Goal: Task Accomplishment & Management: Manage account settings

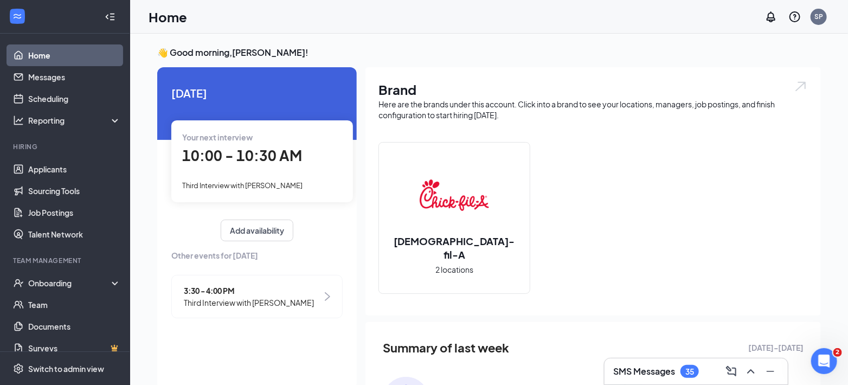
click at [250, 160] on span "10:00 - 10:30 AM" at bounding box center [242, 155] width 120 height 18
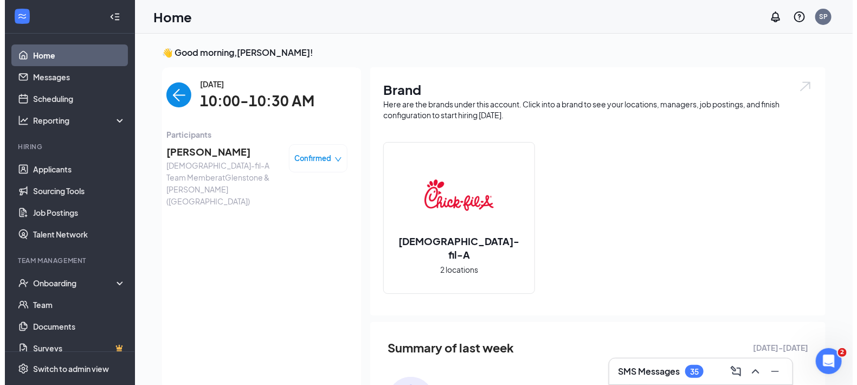
scroll to position [4, 0]
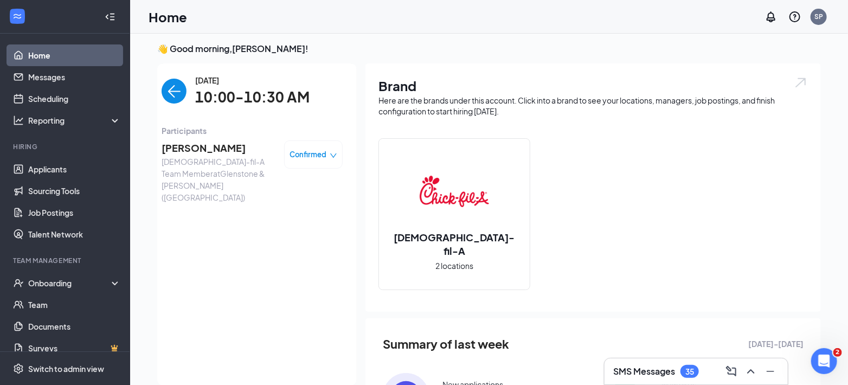
click at [200, 147] on span "[PERSON_NAME]" at bounding box center [218, 147] width 114 height 15
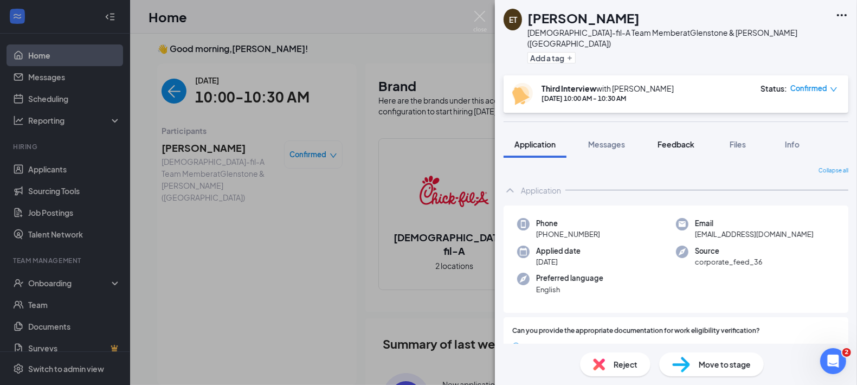
click at [676, 139] on span "Feedback" at bounding box center [675, 144] width 37 height 10
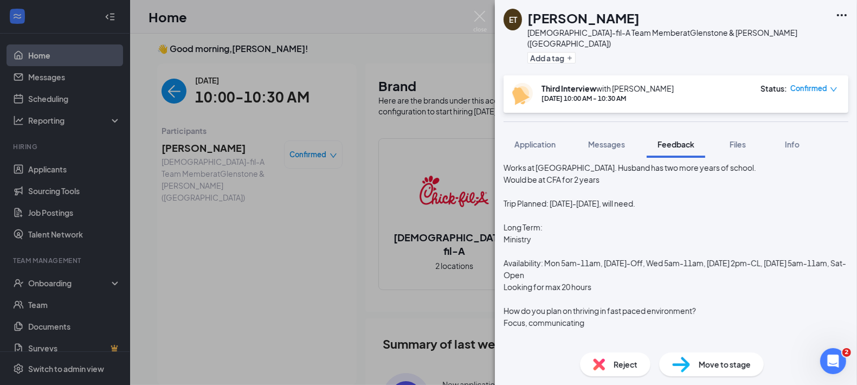
scroll to position [120, 0]
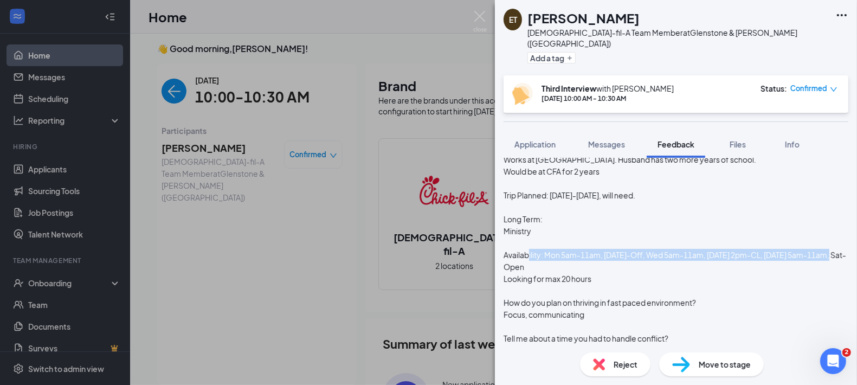
drag, startPoint x: 581, startPoint y: 264, endPoint x: 617, endPoint y: 268, distance: 36.0
click at [617, 268] on div "Casually dressed. On Time. Works at [GEOGRAPHIC_DATA]. Husband has two more yea…" at bounding box center [675, 297] width 345 height 334
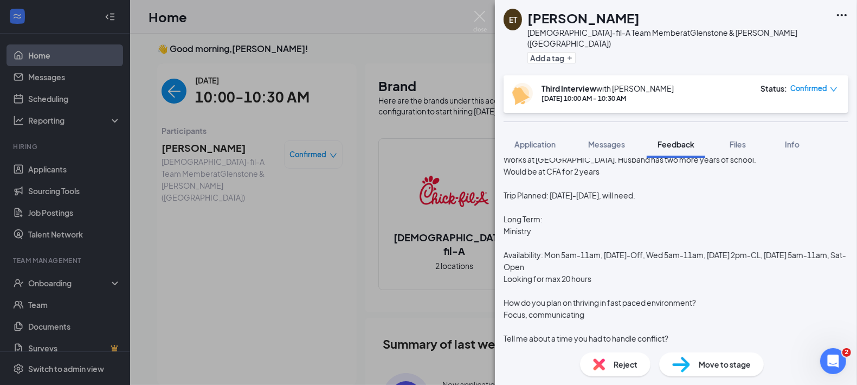
click at [674, 270] on div "Casually dressed. On Time. Works at [GEOGRAPHIC_DATA]. Husband has two more yea…" at bounding box center [675, 297] width 345 height 334
click at [717, 264] on div "Casually dressed. On Time. Works at [GEOGRAPHIC_DATA]. Husband has two more yea…" at bounding box center [675, 297] width 345 height 334
drag, startPoint x: 574, startPoint y: 257, endPoint x: 715, endPoint y: 250, distance: 141.0
click at [715, 250] on div "Casually dressed. On Time. Works at [GEOGRAPHIC_DATA]. Husband has two more yea…" at bounding box center [675, 297] width 345 height 334
click at [624, 259] on div "Casually dressed. On Time. Works at [GEOGRAPHIC_DATA]. Husband has two more yea…" at bounding box center [675, 297] width 345 height 334
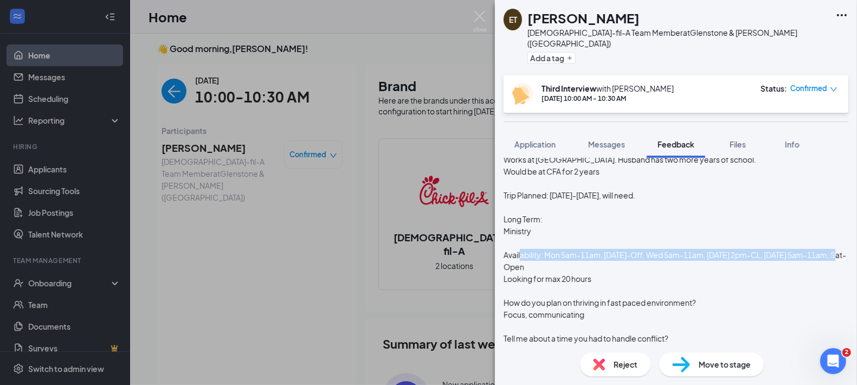
drag, startPoint x: 576, startPoint y: 263, endPoint x: 716, endPoint y: 270, distance: 140.0
click at [703, 271] on div "Casually dressed. On Time. Works at [GEOGRAPHIC_DATA]. Husband has two more yea…" at bounding box center [675, 297] width 345 height 334
click at [716, 270] on div "Casually dressed. On Time. Works at [GEOGRAPHIC_DATA]. Husband has two more yea…" at bounding box center [675, 297] width 345 height 334
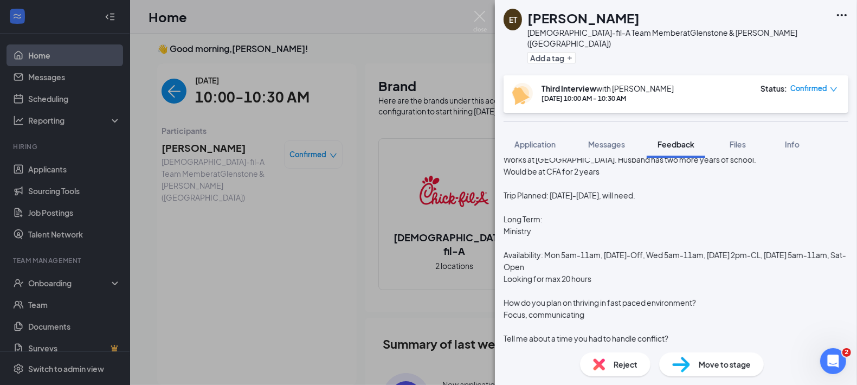
click at [691, 257] on div "Casually dressed. On Time. Works at [GEOGRAPHIC_DATA]. Husband has two more yea…" at bounding box center [675, 297] width 345 height 334
drag, startPoint x: 699, startPoint y: 258, endPoint x: 734, endPoint y: 262, distance: 34.8
click at [734, 262] on div "Casually dressed. On Time. Works at [GEOGRAPHIC_DATA]. Husband has two more yea…" at bounding box center [675, 297] width 345 height 334
drag, startPoint x: 572, startPoint y: 259, endPoint x: 735, endPoint y: 263, distance: 163.7
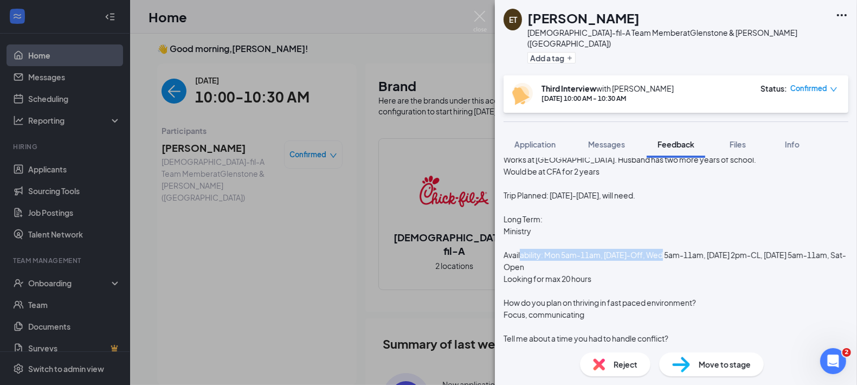
click at [735, 263] on div "Casually dressed. On Time. Works at [GEOGRAPHIC_DATA]. Husband has two more yea…" at bounding box center [675, 297] width 345 height 334
click at [756, 260] on div "Casually dressed. On Time. Works at [GEOGRAPHIC_DATA]. Husband has two more yea…" at bounding box center [675, 297] width 345 height 334
drag, startPoint x: 772, startPoint y: 261, endPoint x: 822, endPoint y: 261, distance: 49.3
click at [822, 261] on div "[DATE] Casually dressed. On Time. Works at [GEOGRAPHIC_DATA]. Husband has two m…" at bounding box center [675, 299] width 345 height 363
click at [532, 274] on div "Casually dressed. On Time. Works at [GEOGRAPHIC_DATA]. Husband has two more yea…" at bounding box center [675, 297] width 345 height 334
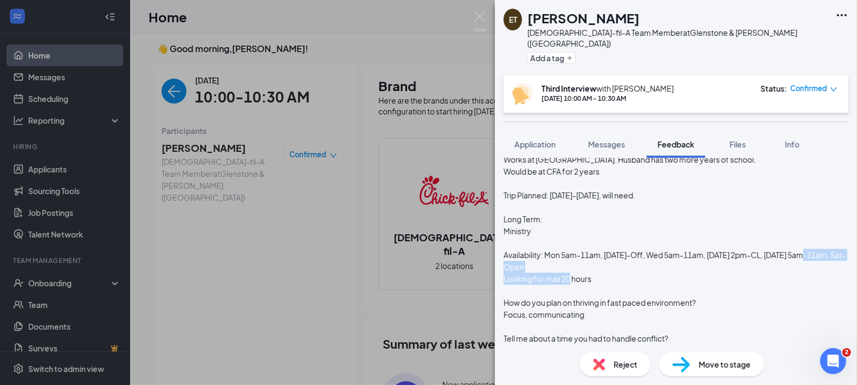
drag, startPoint x: 594, startPoint y: 276, endPoint x: 648, endPoint y: 281, distance: 53.9
click at [648, 281] on div "Casually dressed. On Time. Works at [GEOGRAPHIC_DATA]. Husband has two more yea…" at bounding box center [675, 297] width 345 height 334
click at [632, 282] on div "Casually dressed. On Time. Works at [GEOGRAPHIC_DATA]. Husband has two more yea…" at bounding box center [675, 297] width 345 height 334
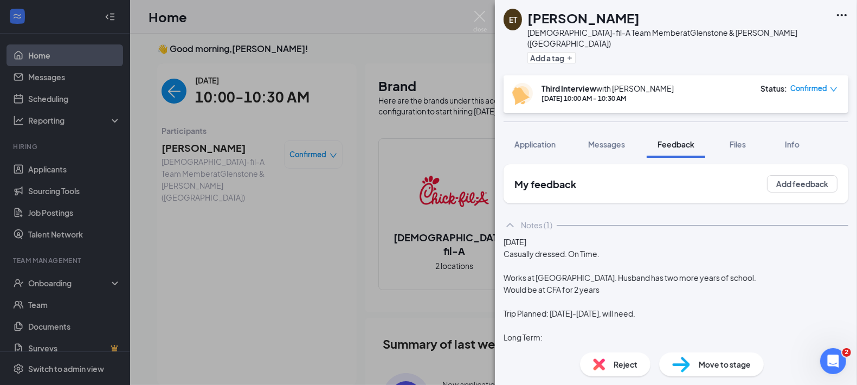
scroll to position [0, 0]
click at [532, 139] on span "Application" at bounding box center [534, 144] width 41 height 10
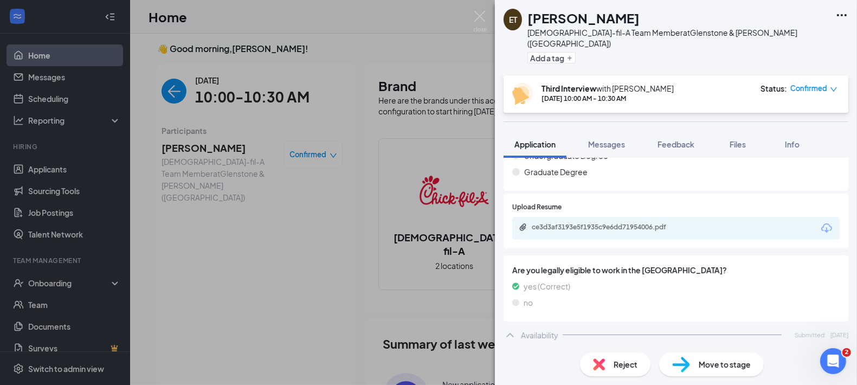
scroll to position [1029, 0]
click at [603, 222] on div "ce3d3af3193e5f1935c9e6dd71954006.pdf" at bounding box center [608, 226] width 152 height 9
click at [676, 139] on span "Feedback" at bounding box center [675, 144] width 37 height 10
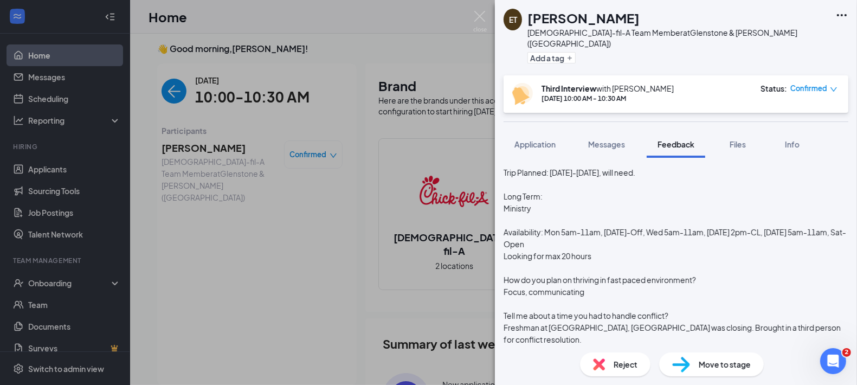
scroll to position [337, 0]
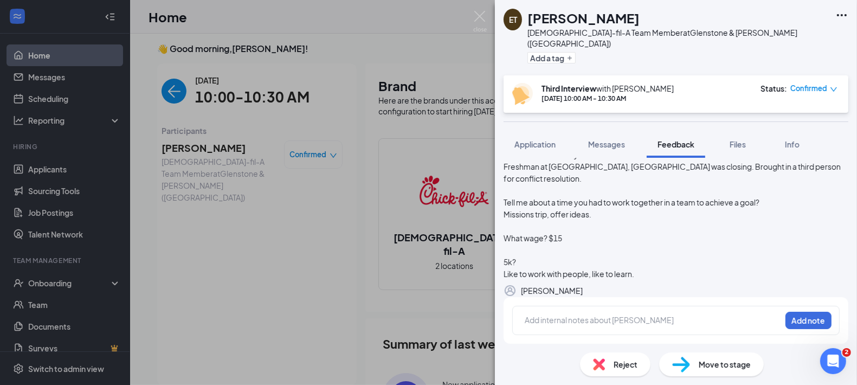
click at [599, 315] on div at bounding box center [652, 319] width 255 height 11
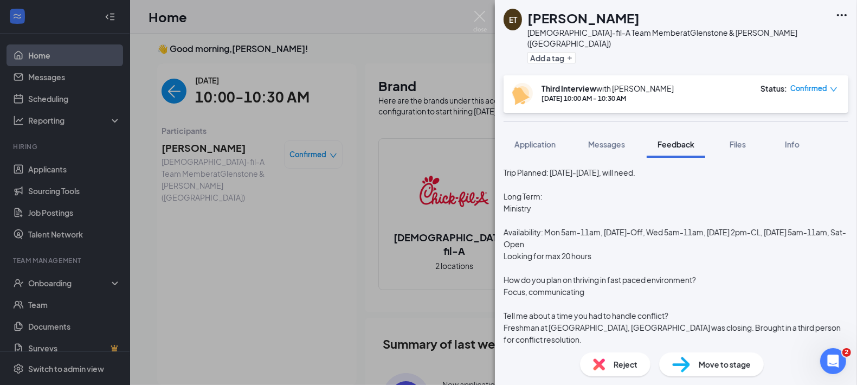
scroll to position [143, 0]
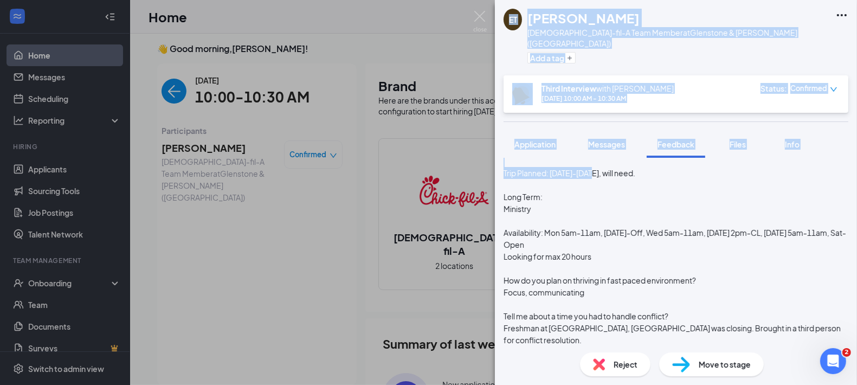
drag, startPoint x: 570, startPoint y: 181, endPoint x: 644, endPoint y: 185, distance: 74.9
click at [644, 185] on div "Casually dressed. On Time. Works at [GEOGRAPHIC_DATA]. Husband has two more yea…" at bounding box center [675, 274] width 345 height 334
click at [634, 183] on div "Casually dressed. On Time. Works at [GEOGRAPHIC_DATA]. Husband has two more yea…" at bounding box center [675, 274] width 345 height 334
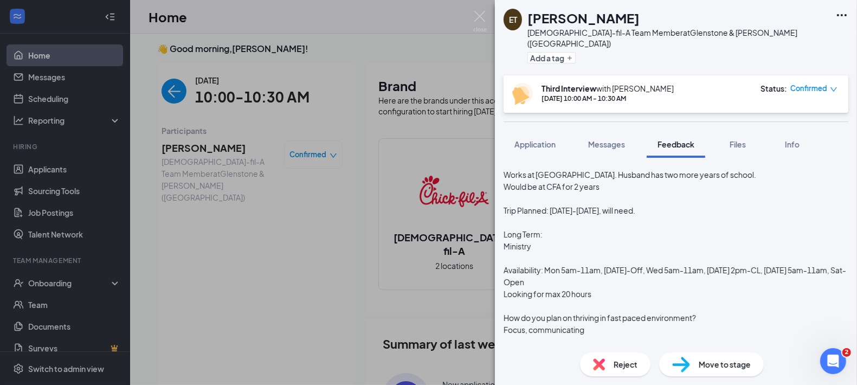
scroll to position [105, 0]
click at [722, 49] on div "Add a tag" at bounding box center [678, 58] width 302 height 18
drag, startPoint x: 832, startPoint y: 15, endPoint x: 682, endPoint y: 88, distance: 167.2
click at [682, 88] on div "ET [PERSON_NAME] [DEMOGRAPHIC_DATA]-fil-A Team Member at Glenstone & [PERSON_NA…" at bounding box center [676, 192] width 362 height 385
click at [728, 30] on div "ET [PERSON_NAME] [DEMOGRAPHIC_DATA]-fil-A Team Member at [GEOGRAPHIC_DATA] & [P…" at bounding box center [676, 37] width 362 height 75
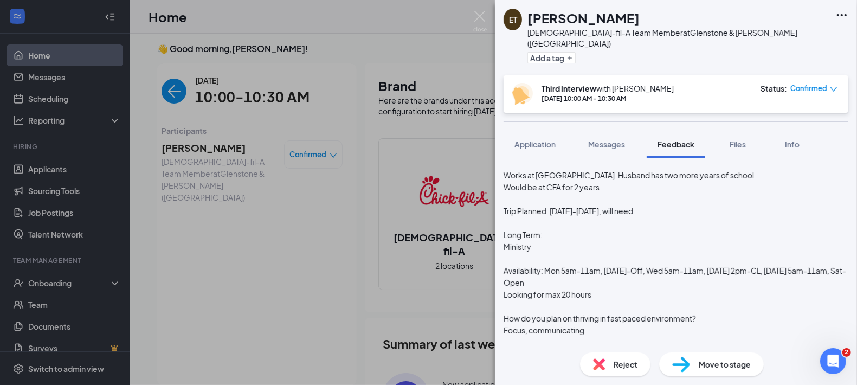
scroll to position [337, 0]
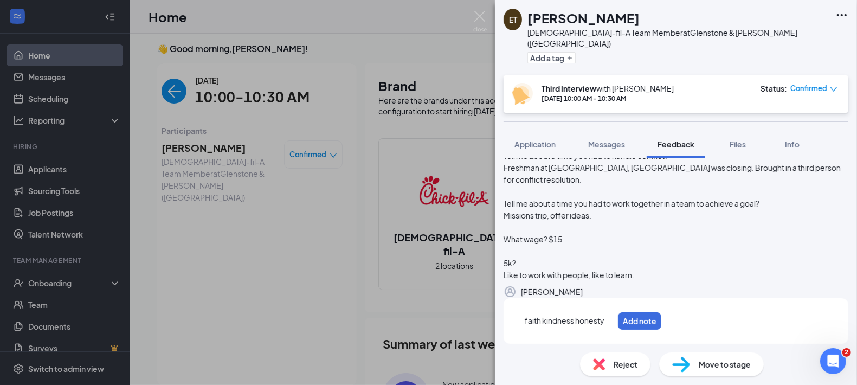
click at [527, 321] on span "faith kindness honesty" at bounding box center [565, 320] width 80 height 10
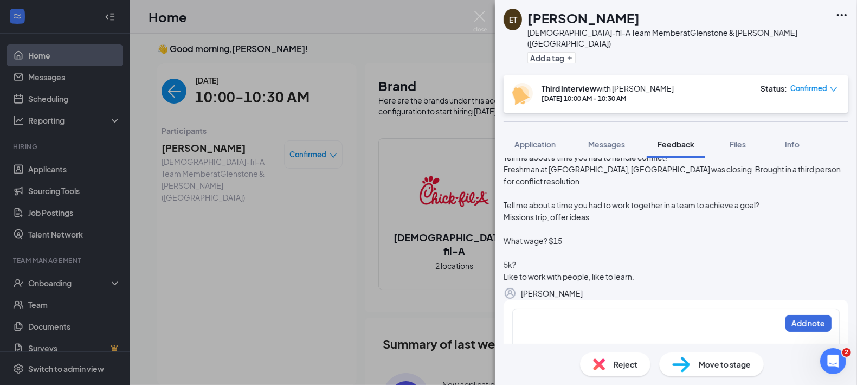
scroll to position [368, 0]
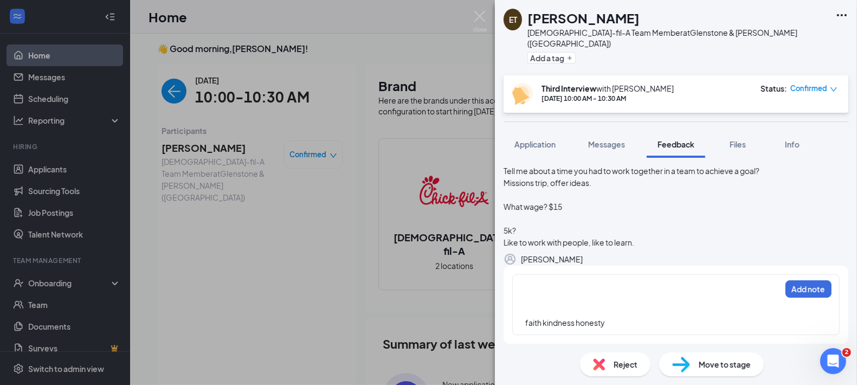
click at [529, 291] on div at bounding box center [652, 288] width 255 height 11
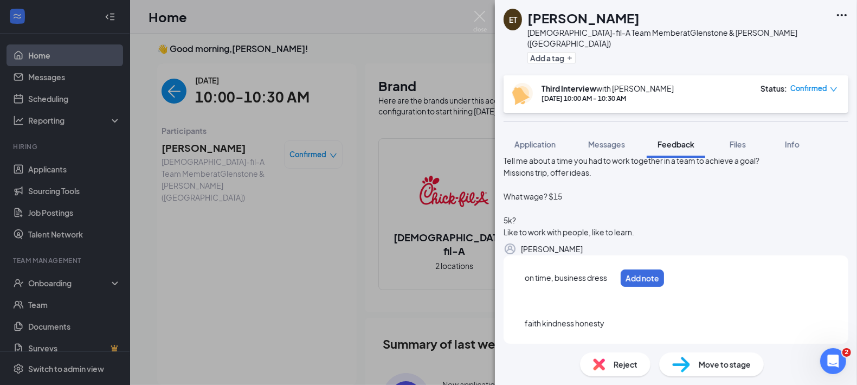
scroll to position [380, 0]
click at [606, 276] on span "on time, business dress" at bounding box center [566, 277] width 82 height 10
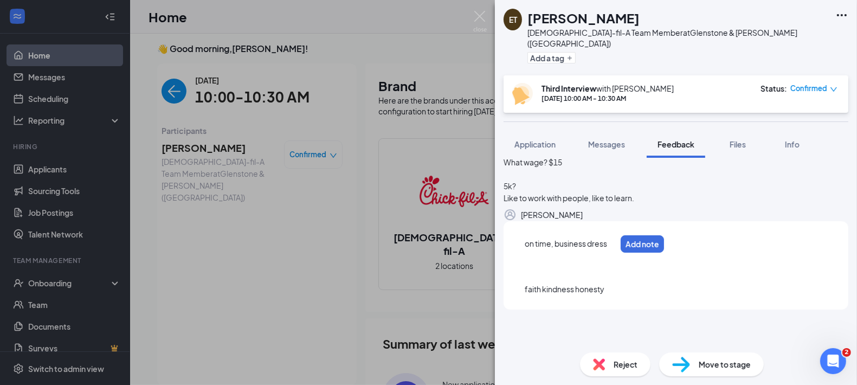
click at [606, 276] on div "ET [PERSON_NAME] [DEMOGRAPHIC_DATA]-fil-A Team Member at Glenstone & [PERSON_NA…" at bounding box center [676, 192] width 362 height 385
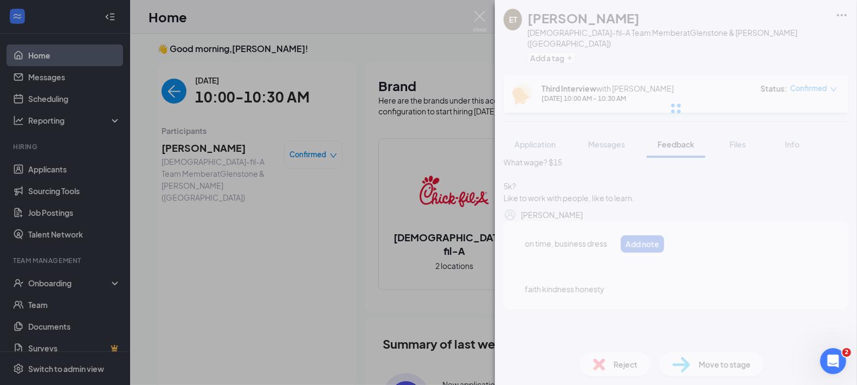
scroll to position [368, 0]
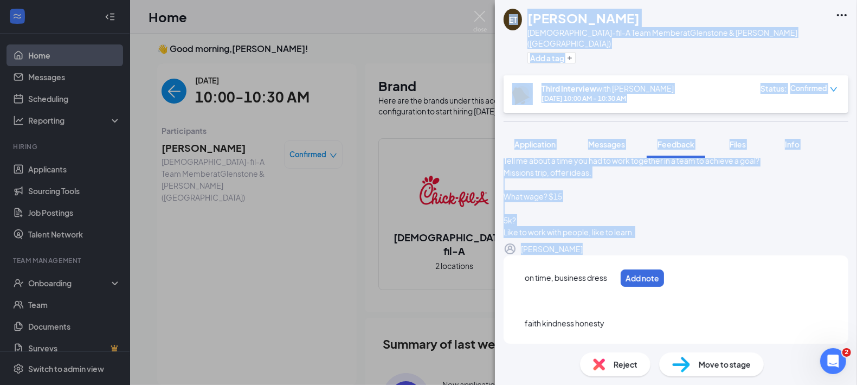
click at [606, 282] on span "on time, business dress" at bounding box center [566, 278] width 82 height 10
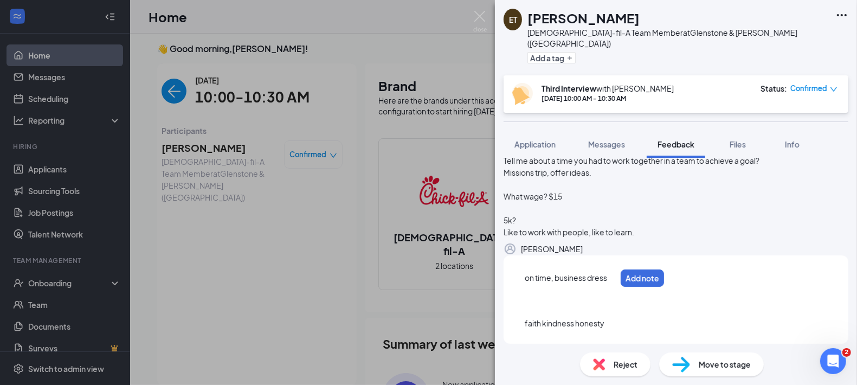
click at [606, 282] on span "on time, business dress" at bounding box center [566, 278] width 82 height 10
click at [598, 282] on span "on time, business dress" at bounding box center [566, 278] width 82 height 10
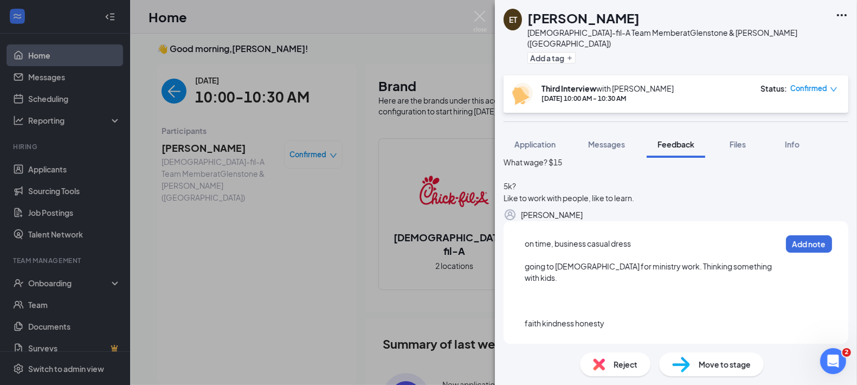
scroll to position [403, 0]
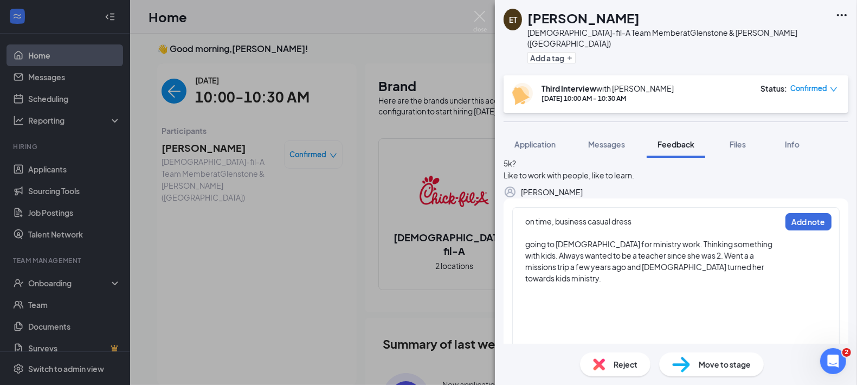
click at [533, 307] on div at bounding box center [652, 300] width 255 height 11
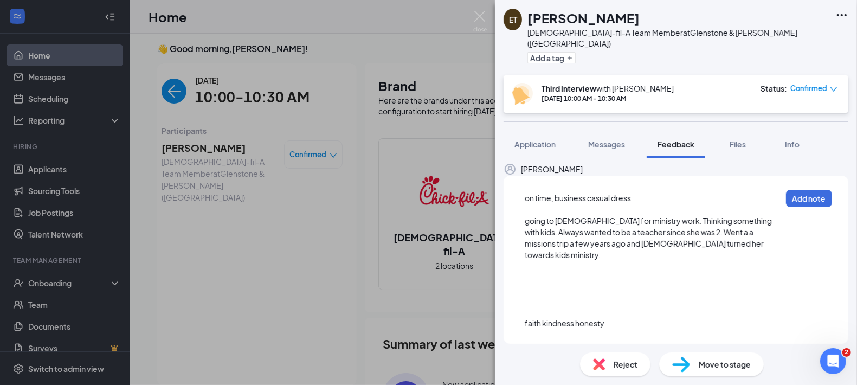
scroll to position [441, 0]
click at [548, 305] on div at bounding box center [652, 299] width 255 height 11
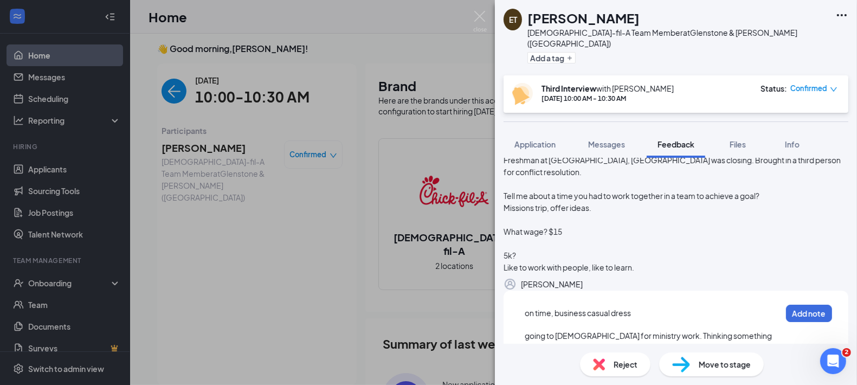
scroll to position [527, 0]
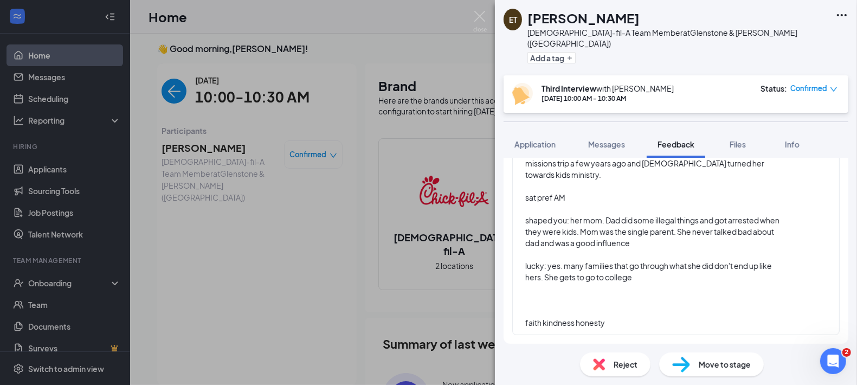
click at [574, 303] on div at bounding box center [652, 299] width 255 height 11
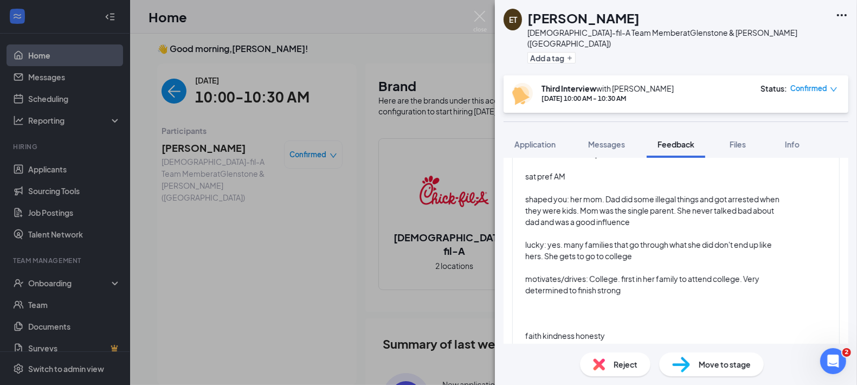
drag, startPoint x: 578, startPoint y: 328, endPoint x: 564, endPoint y: 330, distance: 14.8
click at [576, 329] on div "on time, business casual dress going to [DEMOGRAPHIC_DATA] for ministry work. T…" at bounding box center [652, 216] width 255 height 250
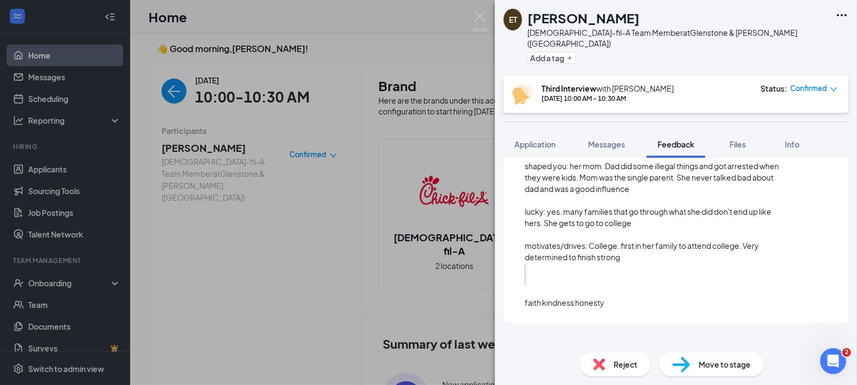
scroll to position [561, 0]
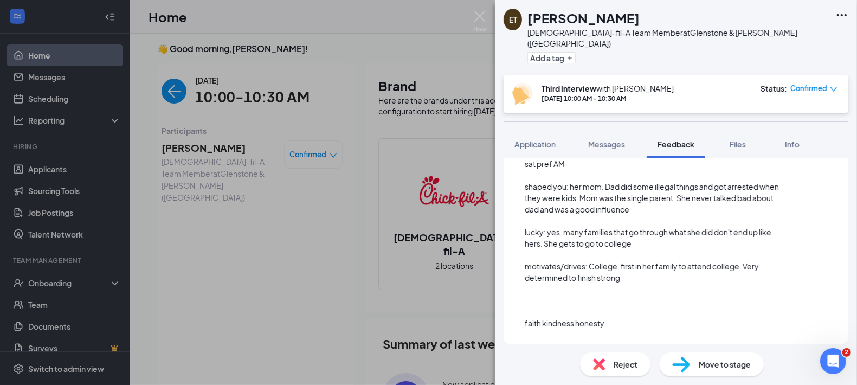
click at [528, 322] on span "faith kindness honesty" at bounding box center [565, 323] width 80 height 10
click at [542, 317] on div at bounding box center [652, 311] width 255 height 11
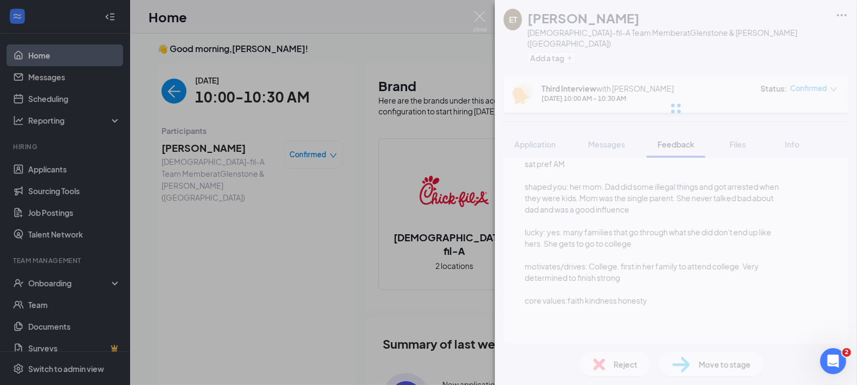
click at [539, 322] on div "ET [PERSON_NAME] [DEMOGRAPHIC_DATA]-fil-A Team Member at Glenstone & [PERSON_NA…" at bounding box center [676, 192] width 362 height 385
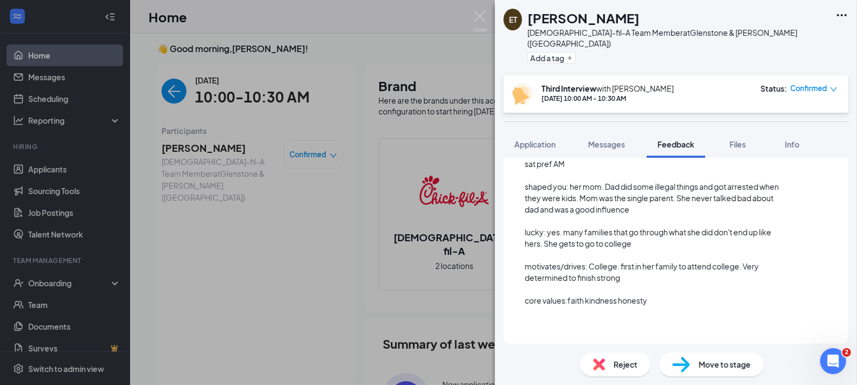
click at [538, 322] on div at bounding box center [653, 323] width 256 height 11
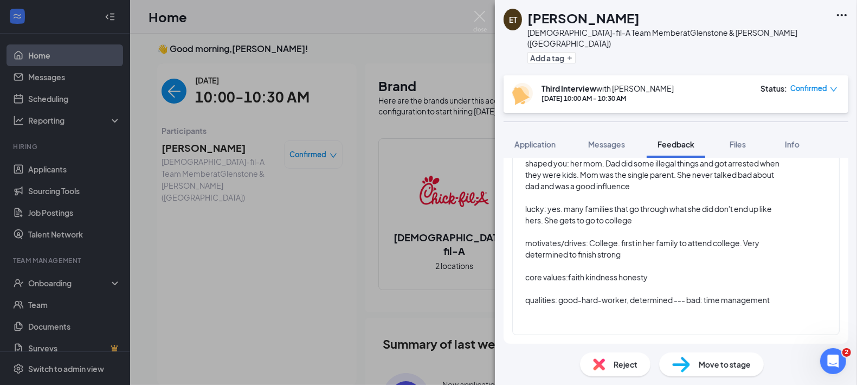
click at [545, 320] on div at bounding box center [652, 322] width 255 height 11
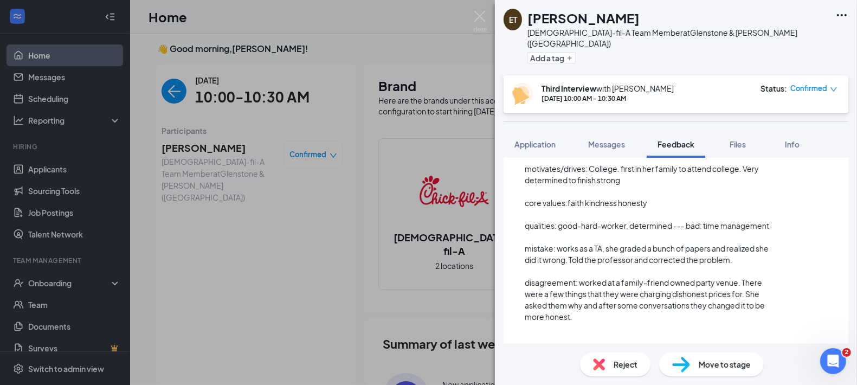
scroll to position [675, 0]
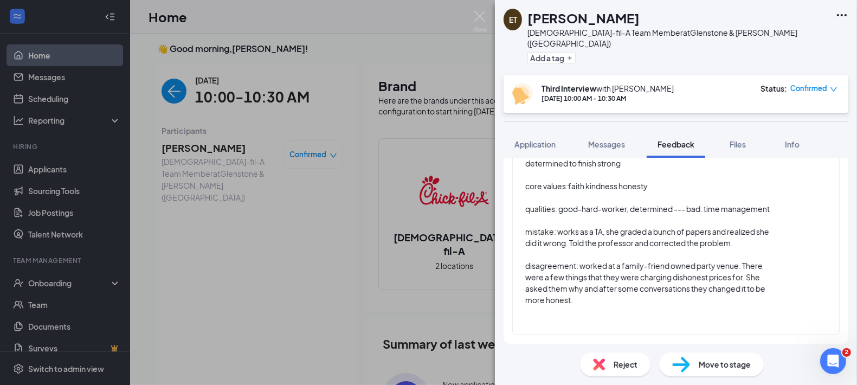
click at [564, 320] on div at bounding box center [652, 322] width 255 height 11
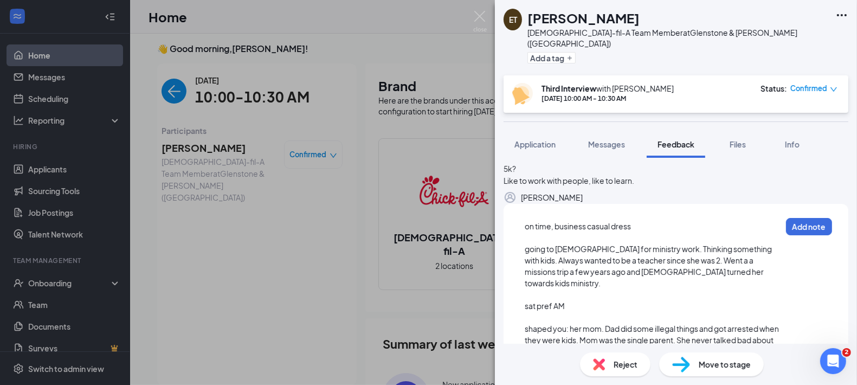
scroll to position [457, 0]
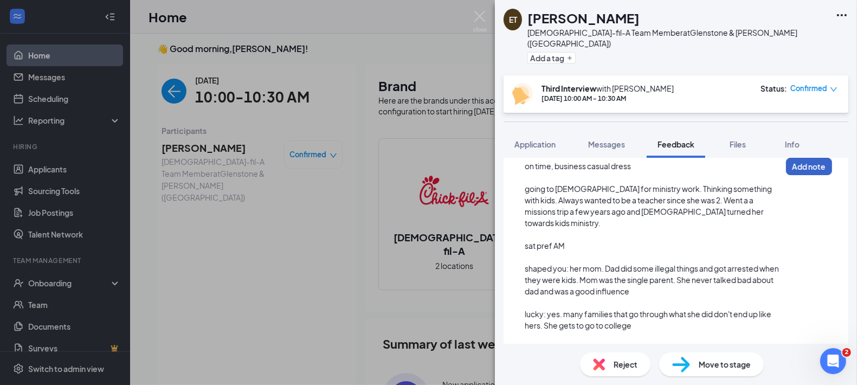
click at [798, 175] on button "Add note" at bounding box center [809, 166] width 46 height 17
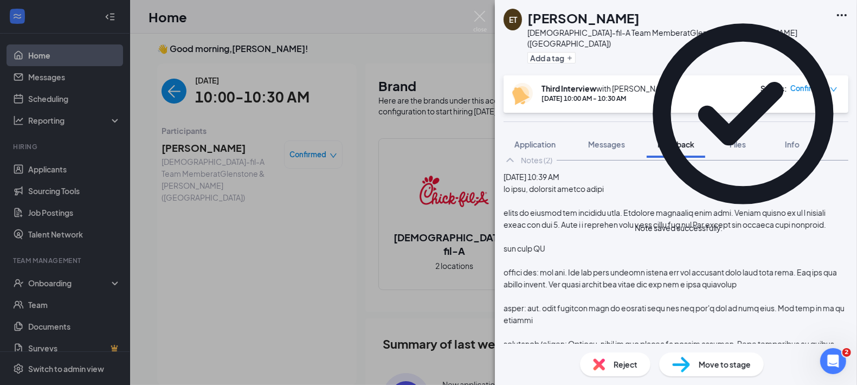
scroll to position [0, 0]
